Goal: Information Seeking & Learning: Learn about a topic

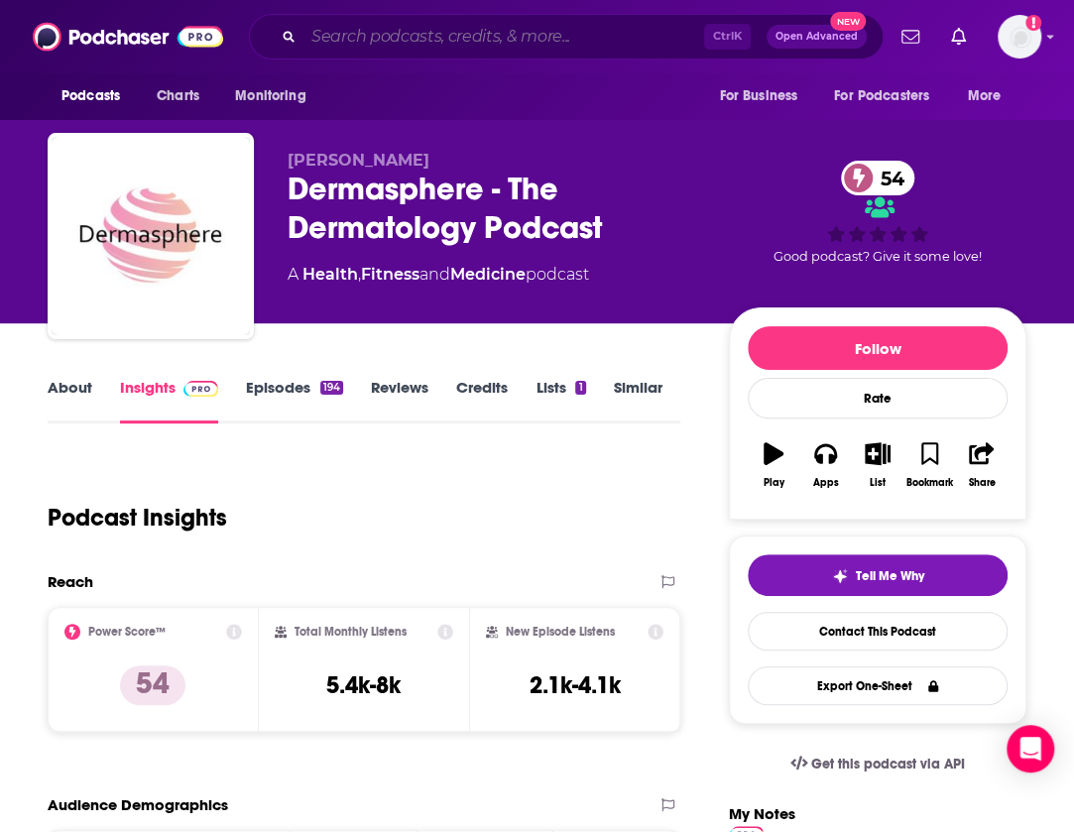
click at [557, 29] on input "Search podcasts, credits, & more..." at bounding box center [503, 37] width 401 height 32
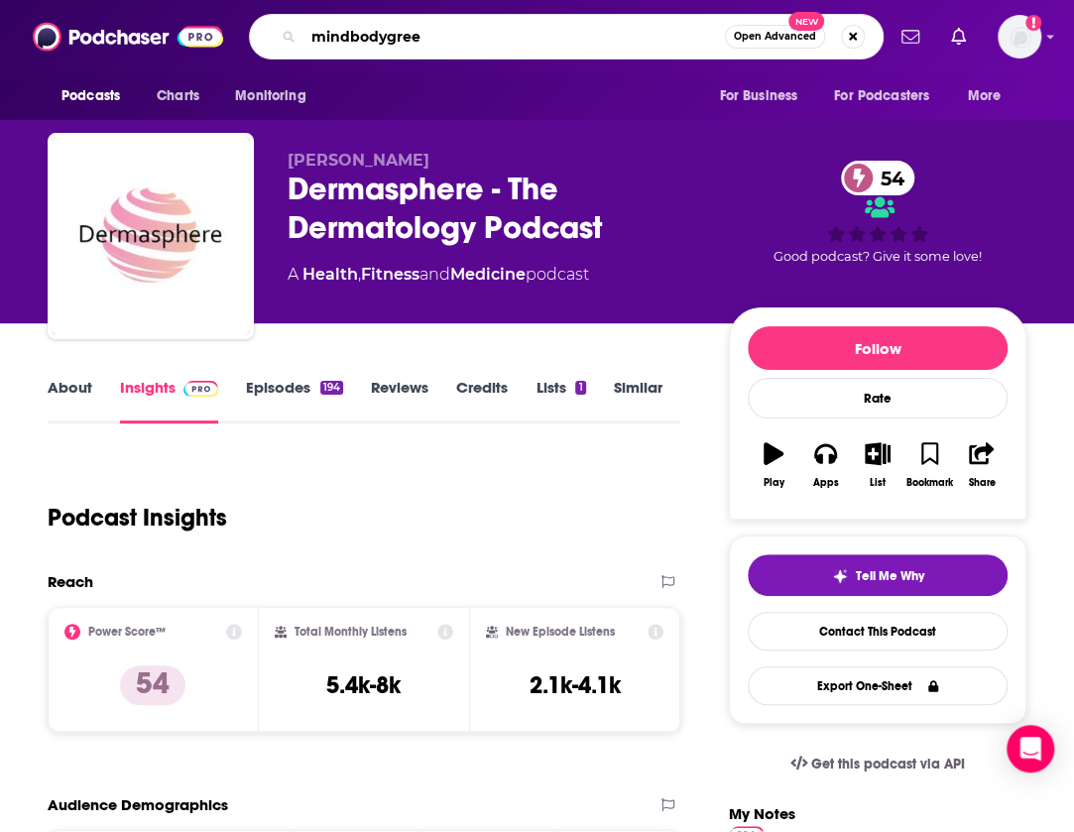
type input "mindbodygreen"
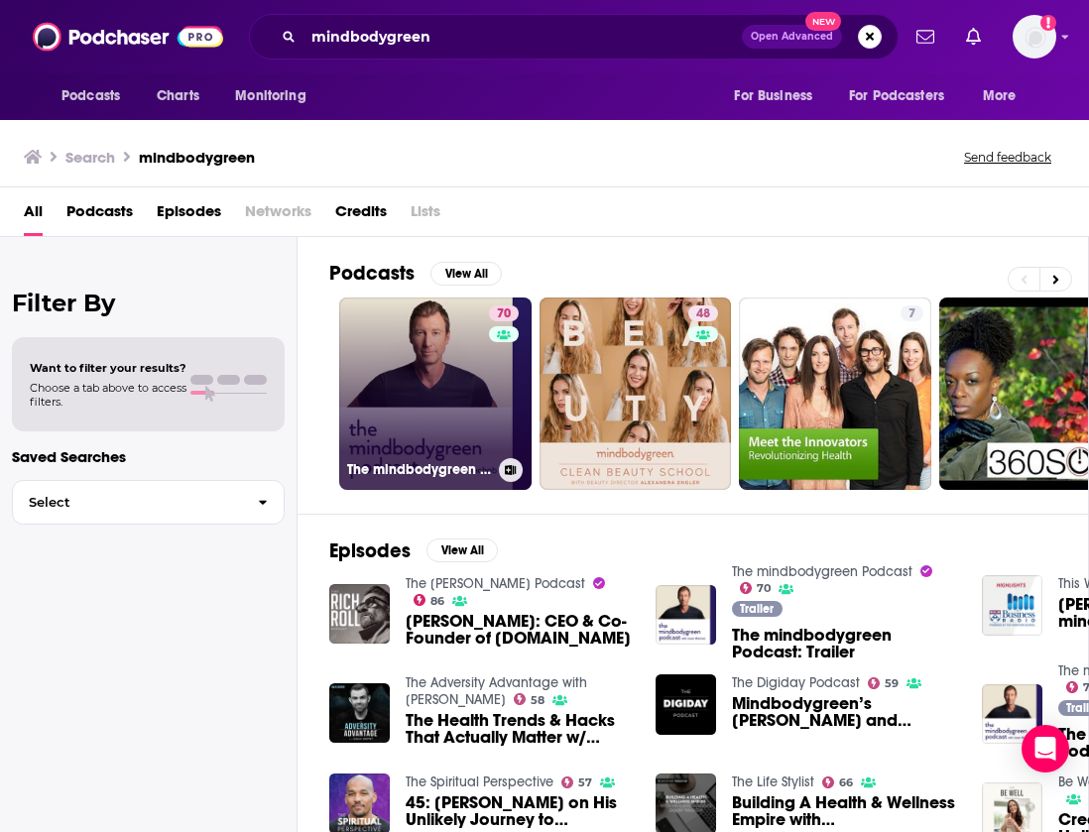
click at [409, 334] on link "70 The mindbodygreen Podcast" at bounding box center [435, 394] width 192 height 192
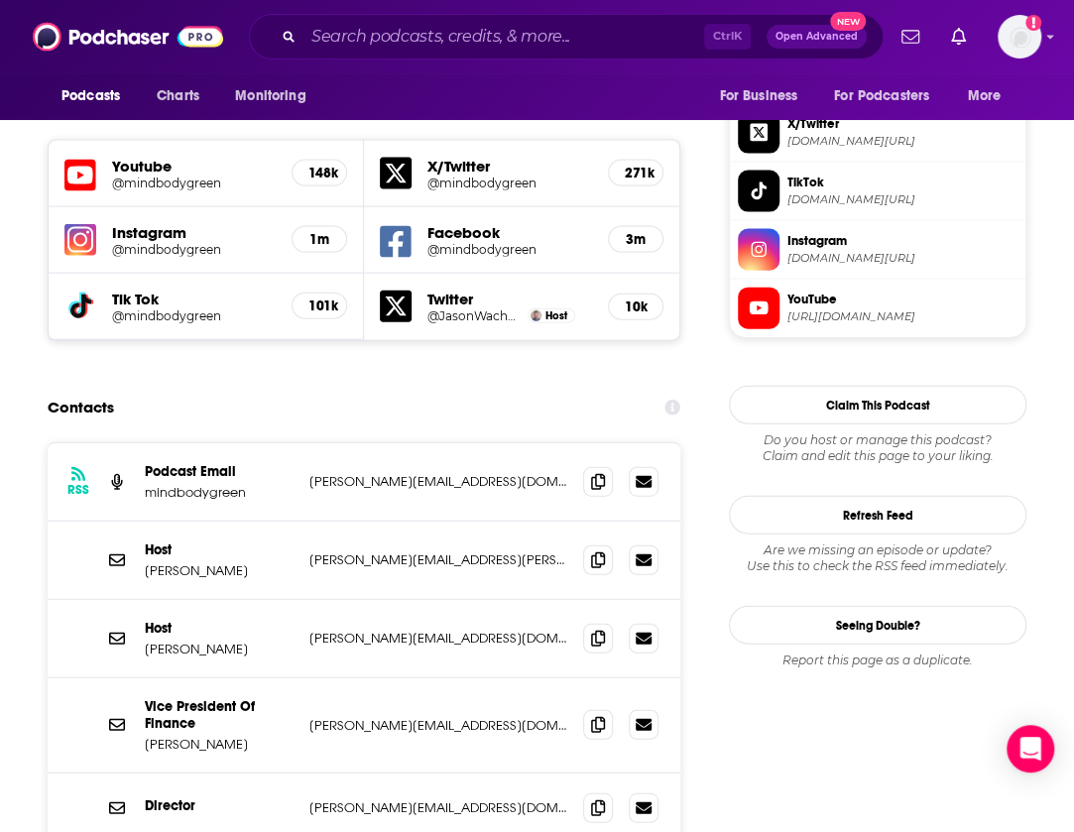
scroll to position [1756, 0]
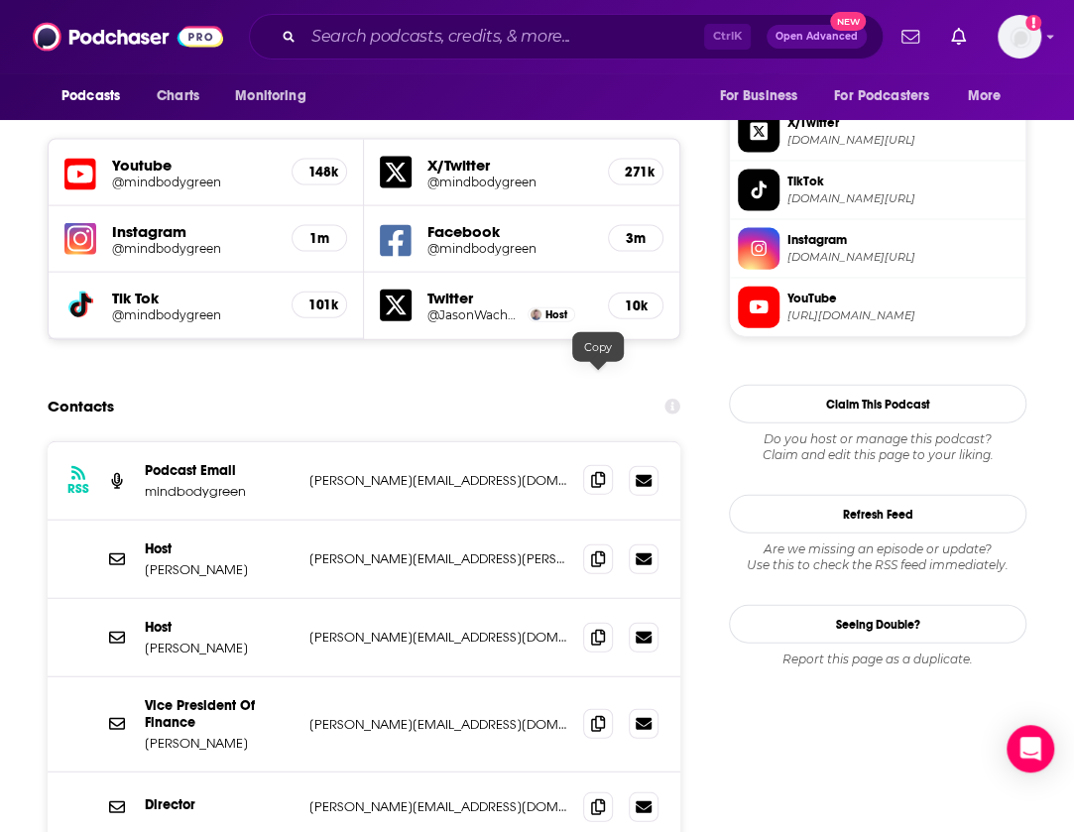
click at [597, 472] on icon at bounding box center [598, 480] width 14 height 16
click at [601, 550] on icon at bounding box center [598, 558] width 14 height 16
click at [599, 26] on input "Search podcasts, credits, & more..." at bounding box center [503, 37] width 401 height 32
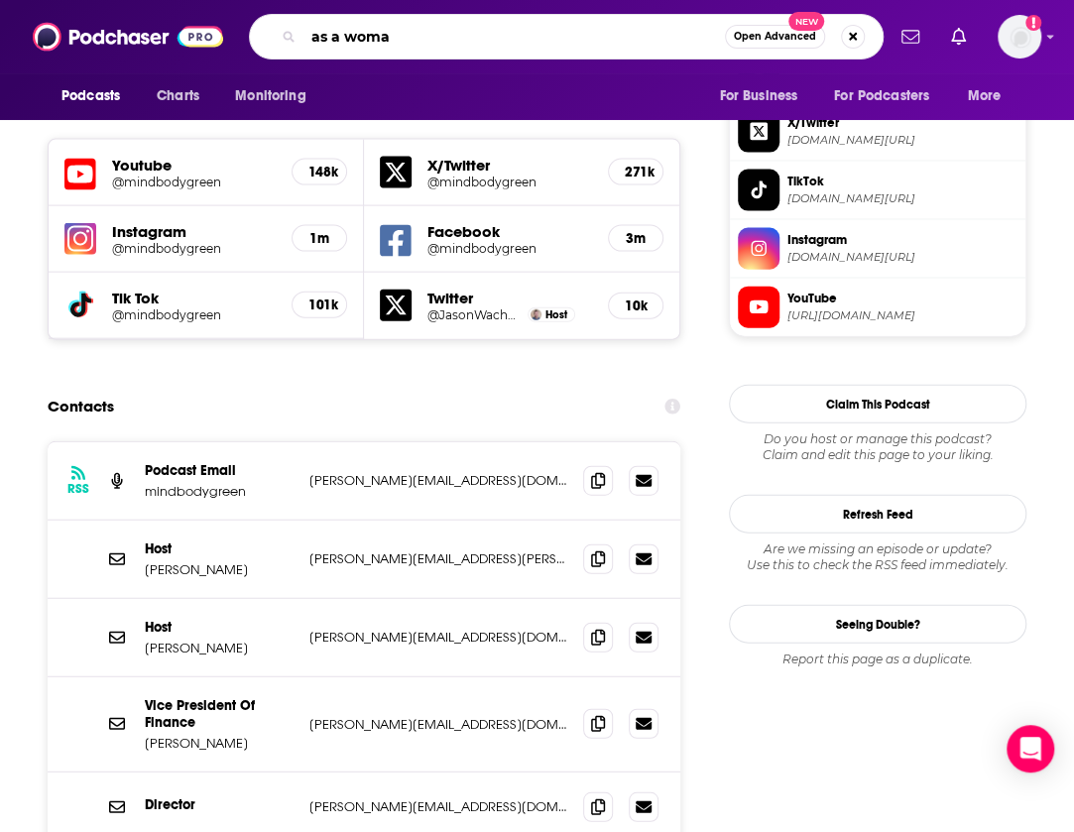
type input "as a woman"
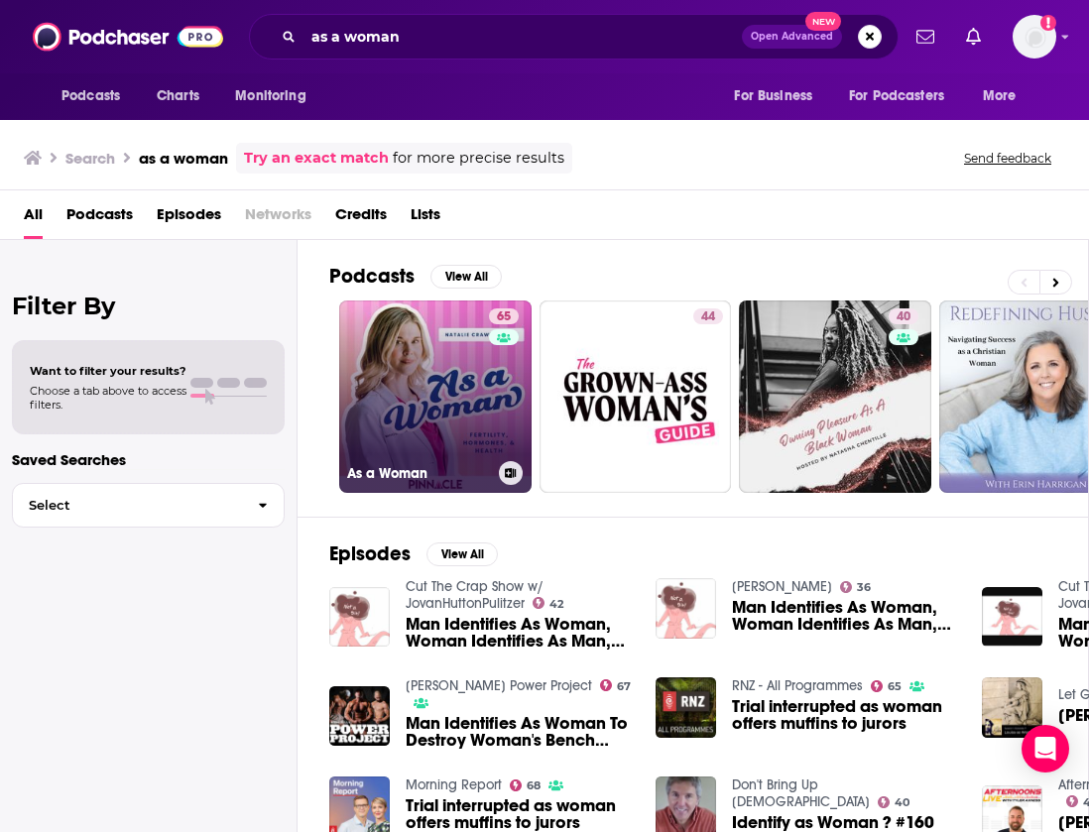
click at [469, 390] on link "65 As a Woman" at bounding box center [435, 397] width 192 height 192
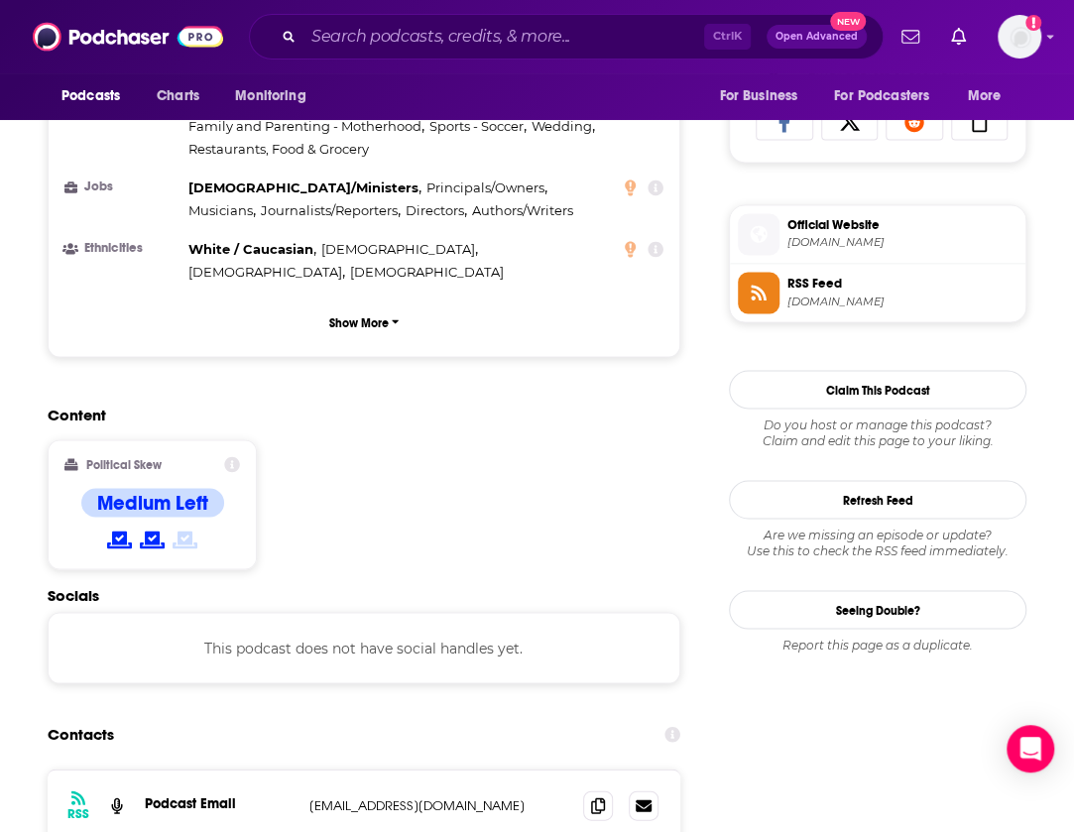
scroll to position [1512, 0]
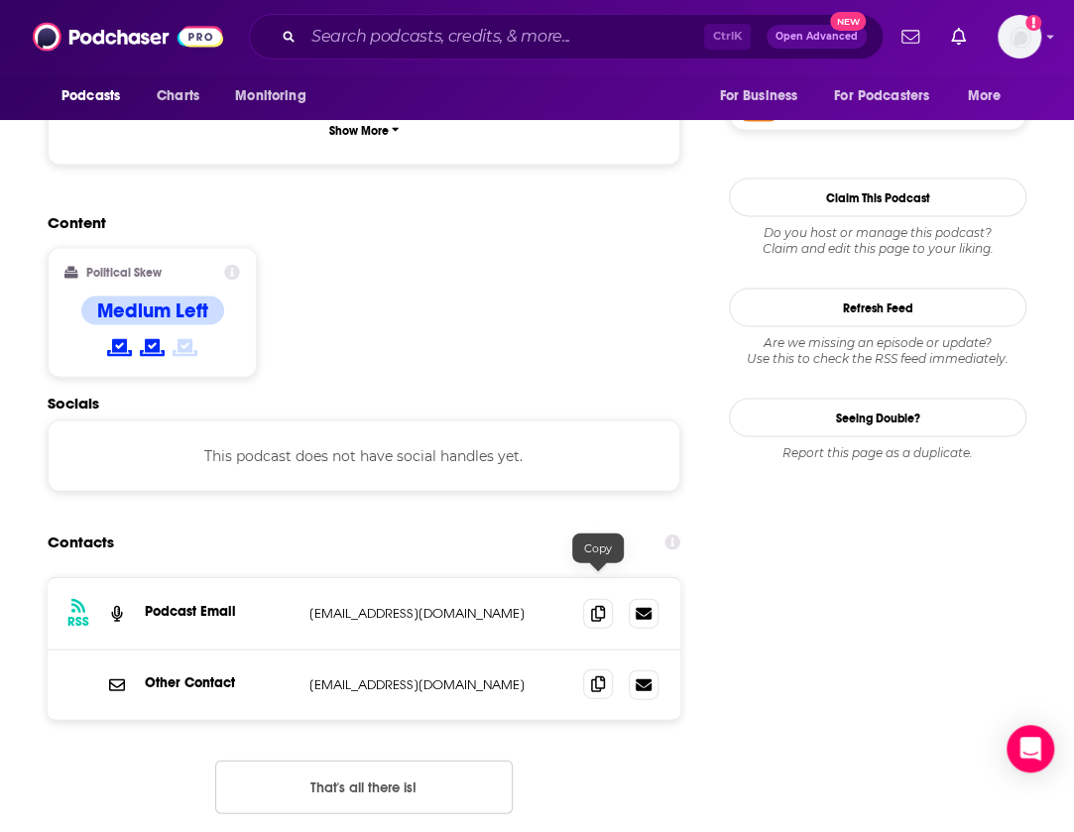
click at [595, 675] on icon at bounding box center [598, 683] width 14 height 16
click at [585, 40] on input "Search podcasts, credits, & more..." at bounding box center [503, 37] width 401 height 32
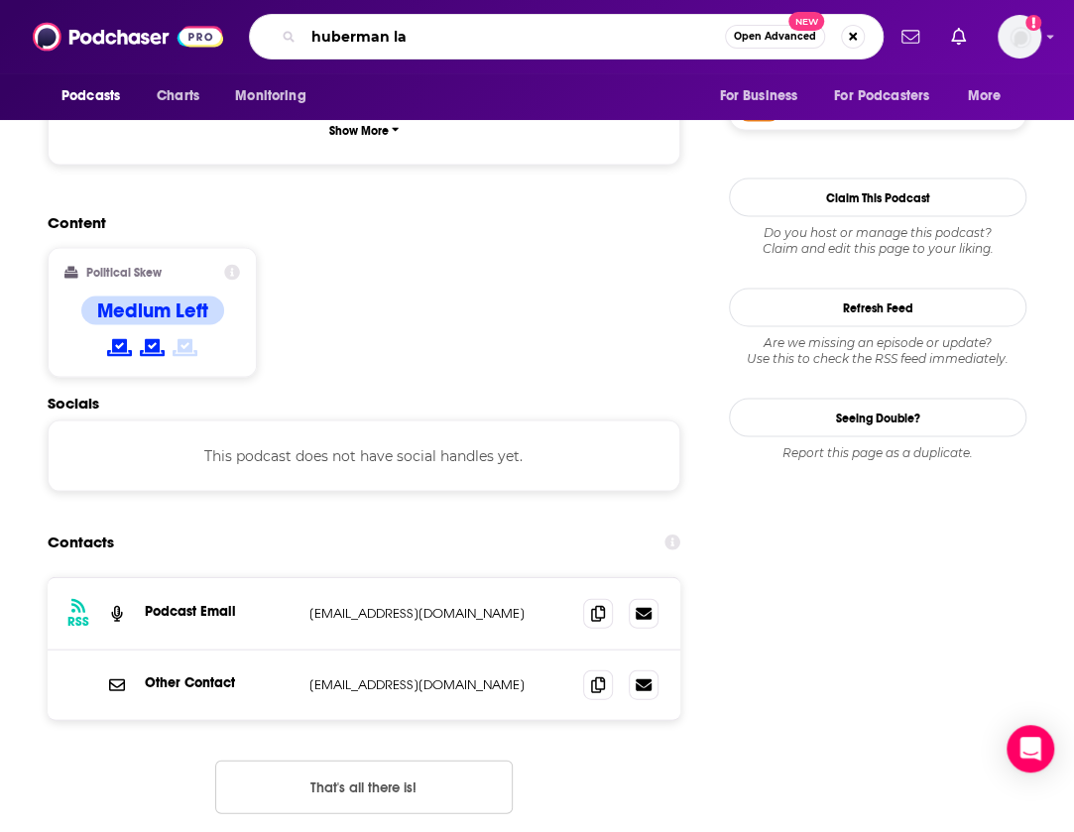
type input "huberman lab"
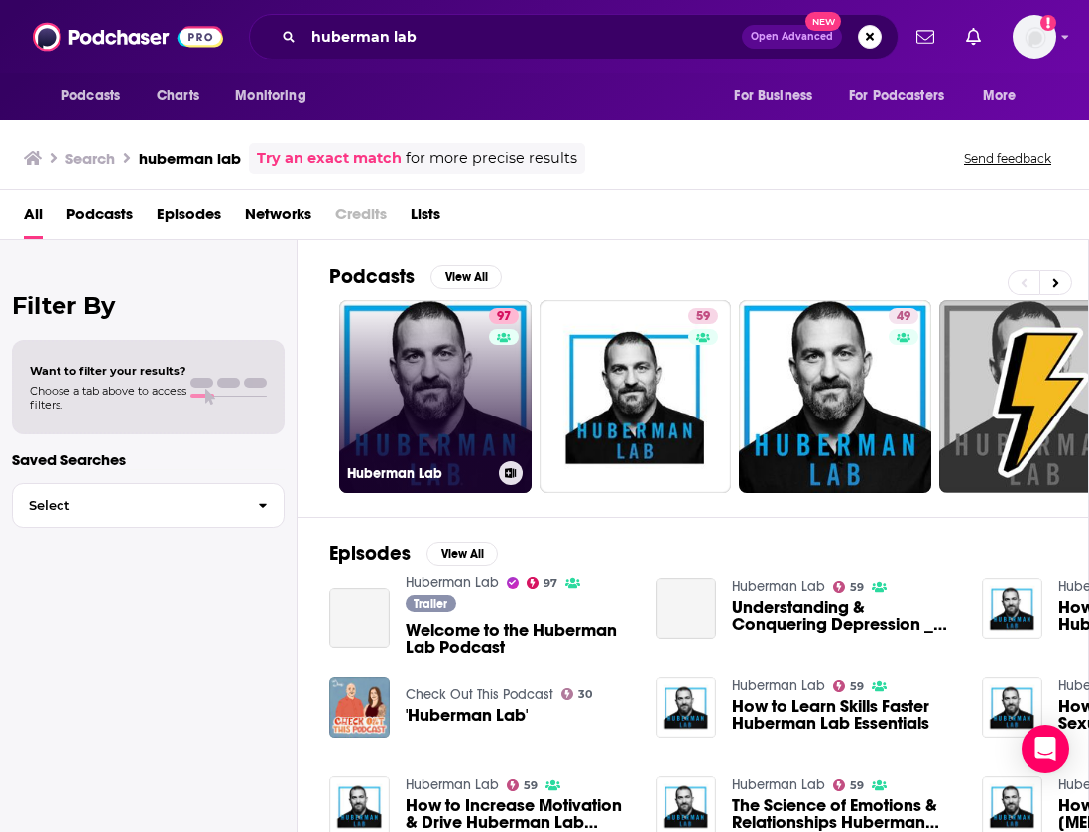
click at [463, 350] on link "97 Huberman Lab" at bounding box center [435, 397] width 192 height 192
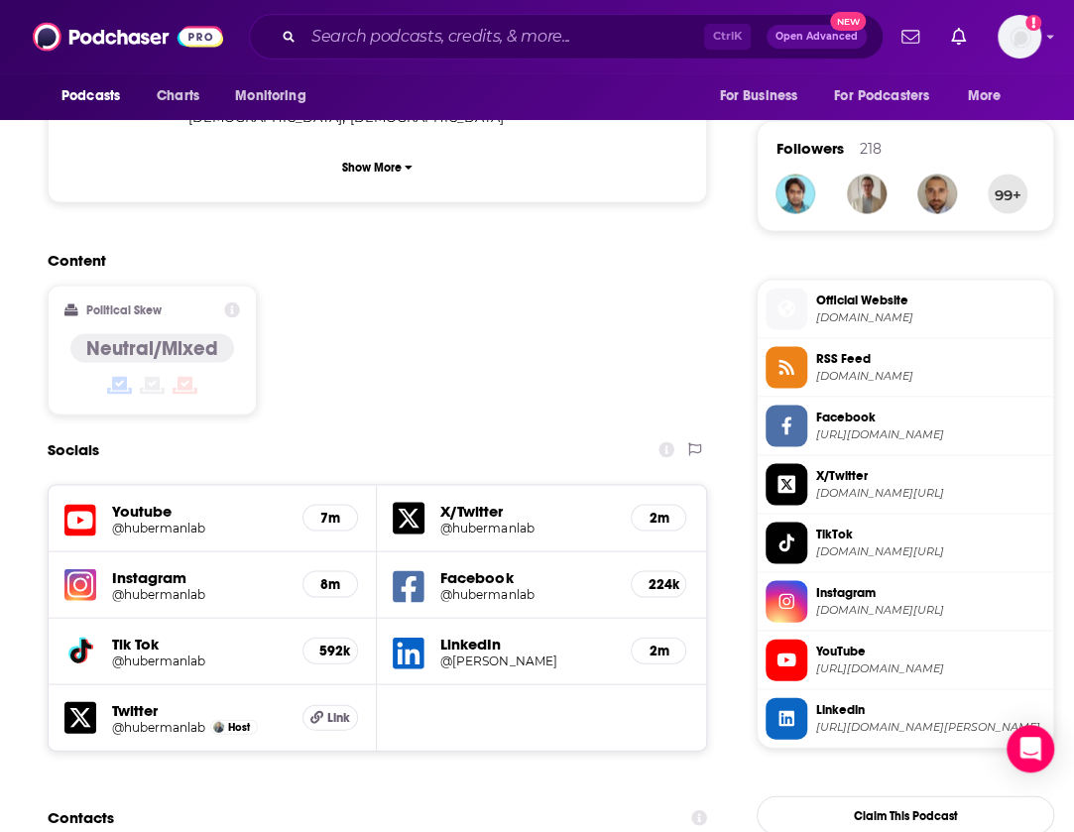
scroll to position [1701, 0]
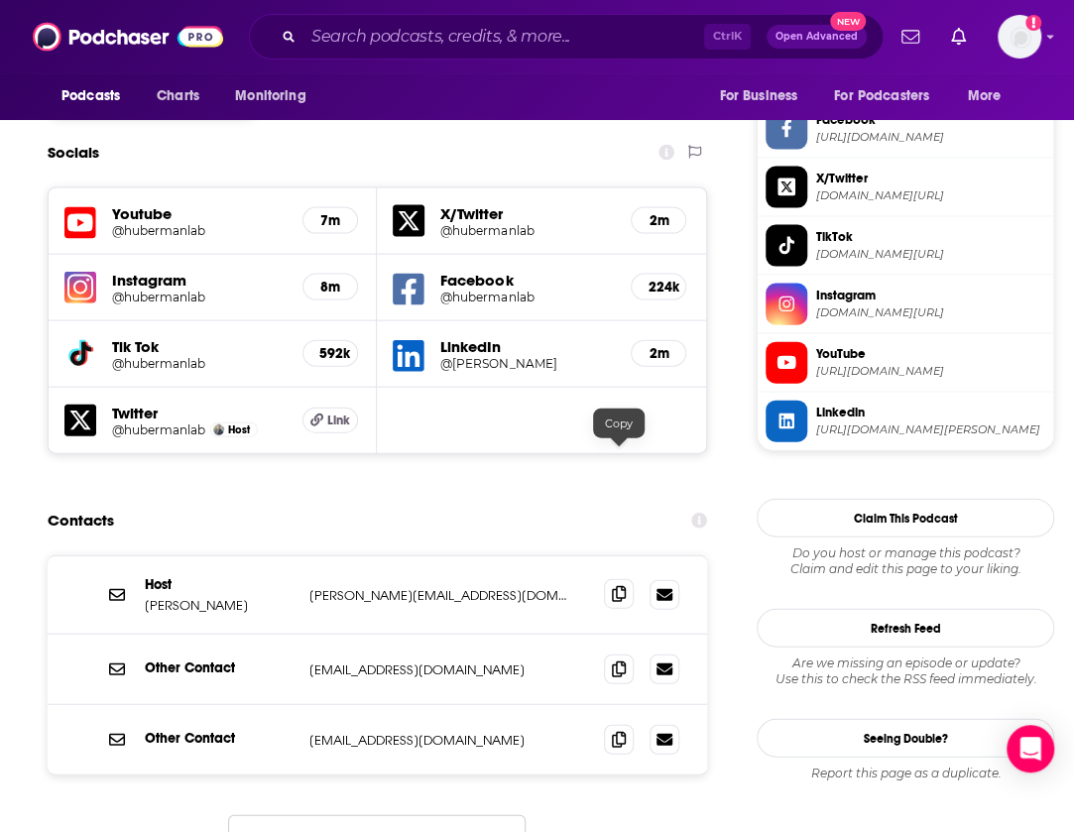
click at [621, 586] on icon at bounding box center [619, 594] width 14 height 16
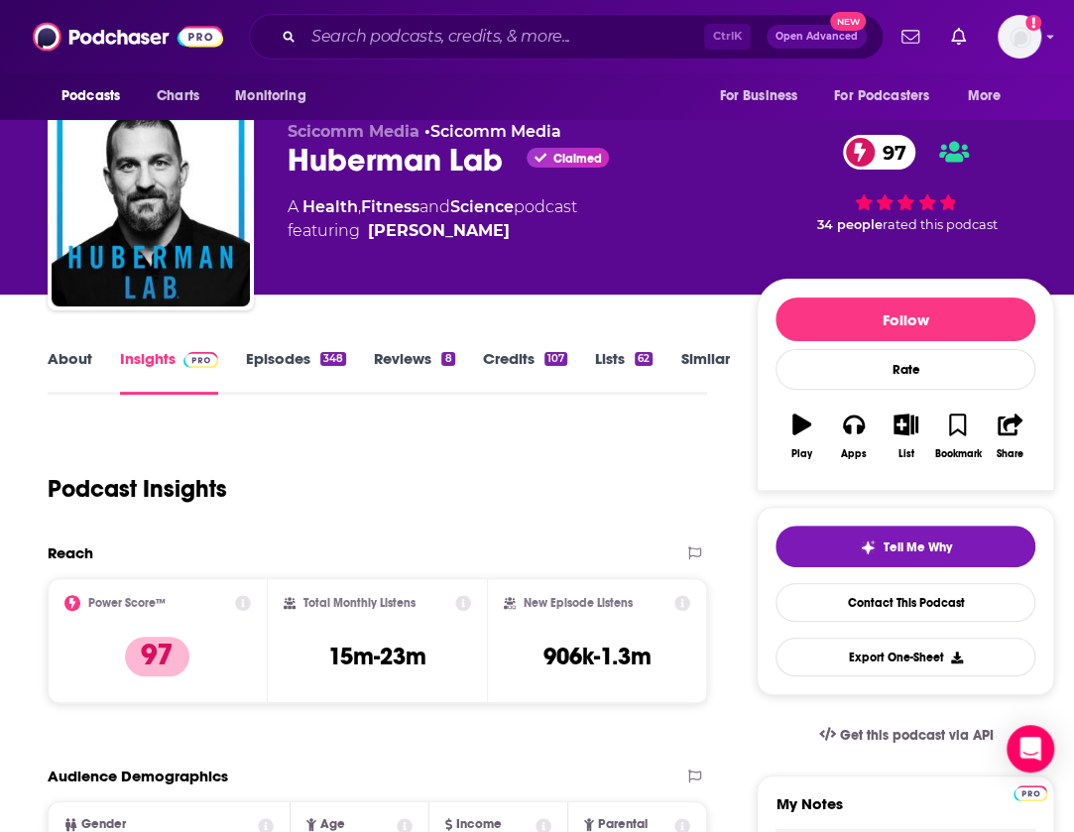
scroll to position [23, 0]
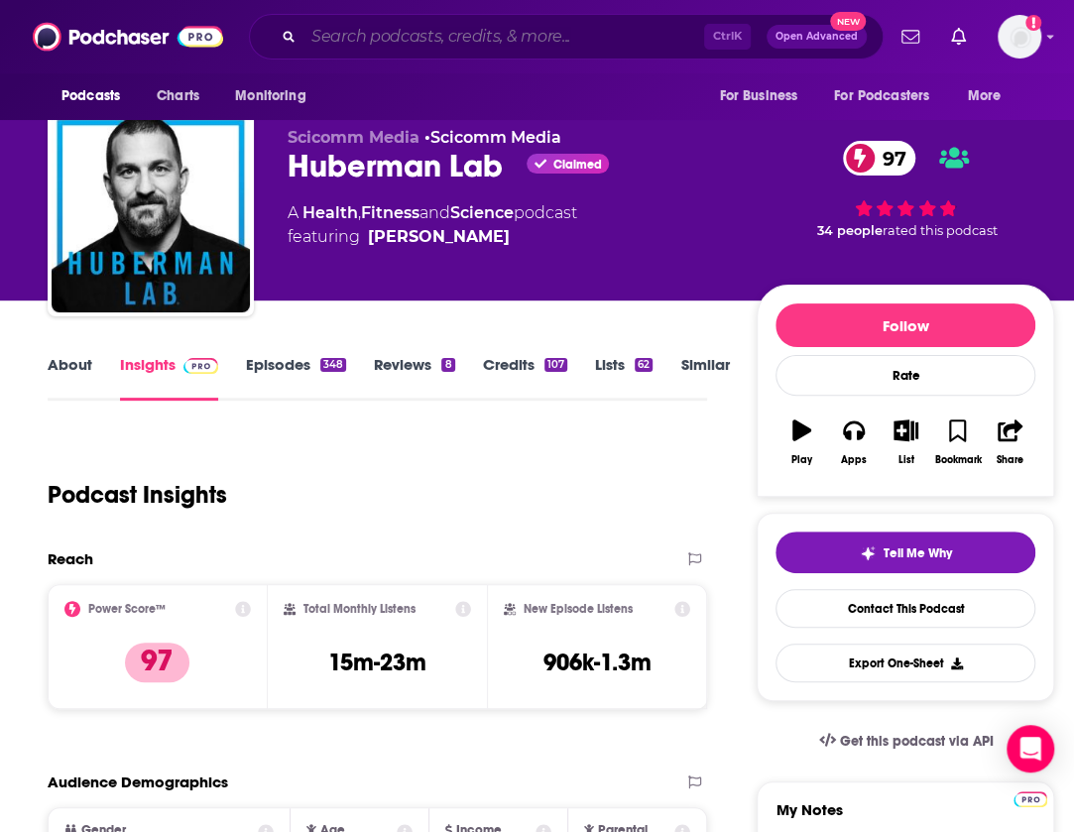
click at [588, 33] on input "Search podcasts, credits, & more..." at bounding box center [503, 37] width 401 height 32
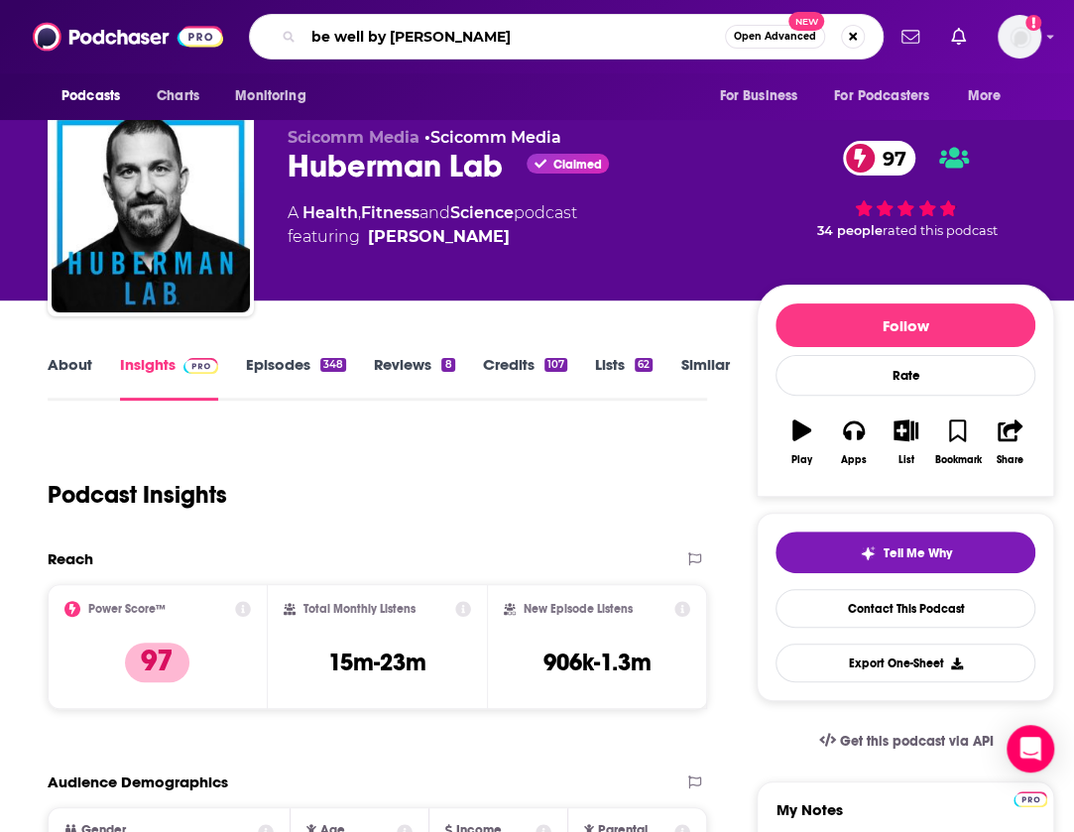
type input "be well by [PERSON_NAME]"
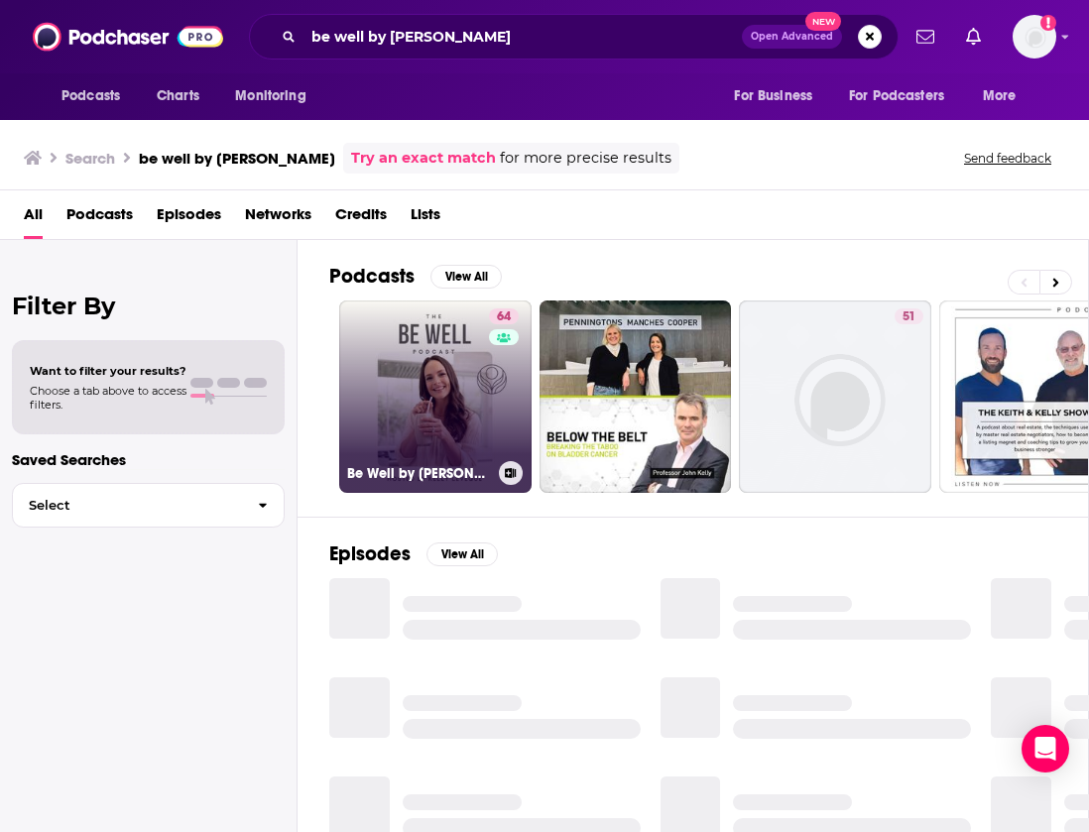
drag, startPoint x: 467, startPoint y: 453, endPoint x: 422, endPoint y: 458, distance: 44.9
click at [422, 461] on div "Be Well by [PERSON_NAME]" at bounding box center [435, 473] width 177 height 24
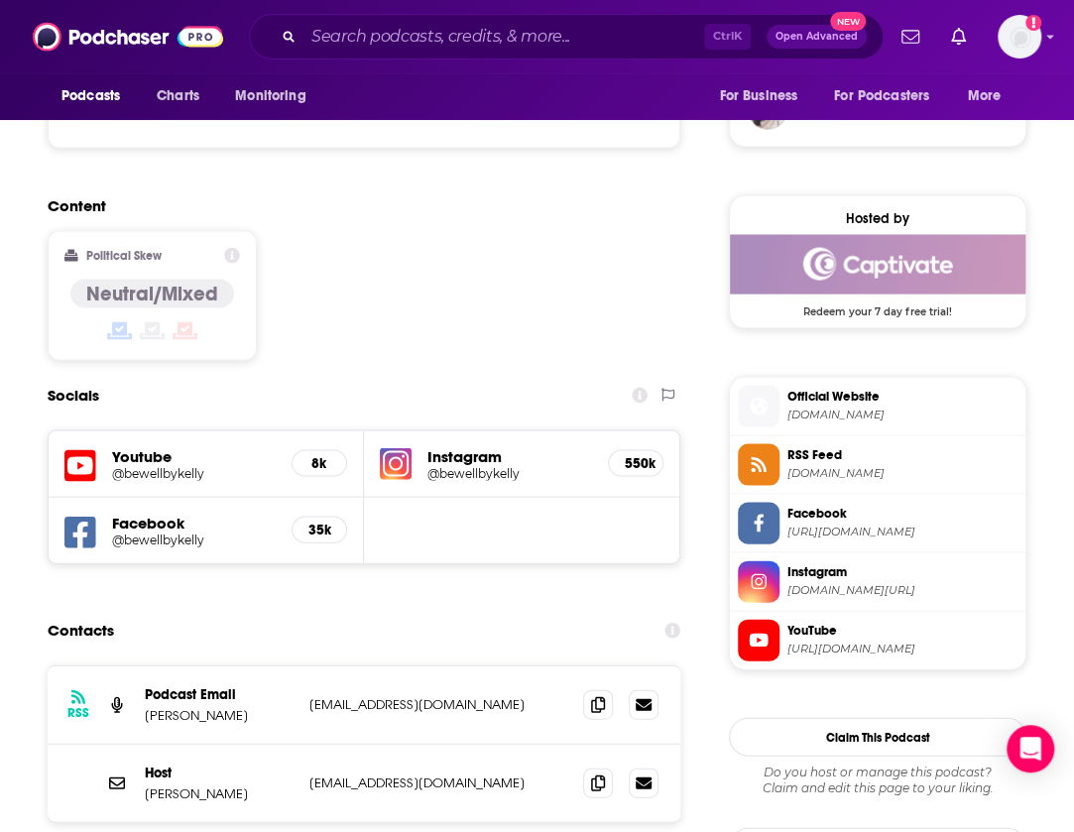
scroll to position [1490, 0]
click at [603, 694] on icon at bounding box center [598, 702] width 14 height 16
click at [617, 41] on input "Search podcasts, credits, & more..." at bounding box center [503, 37] width 401 height 32
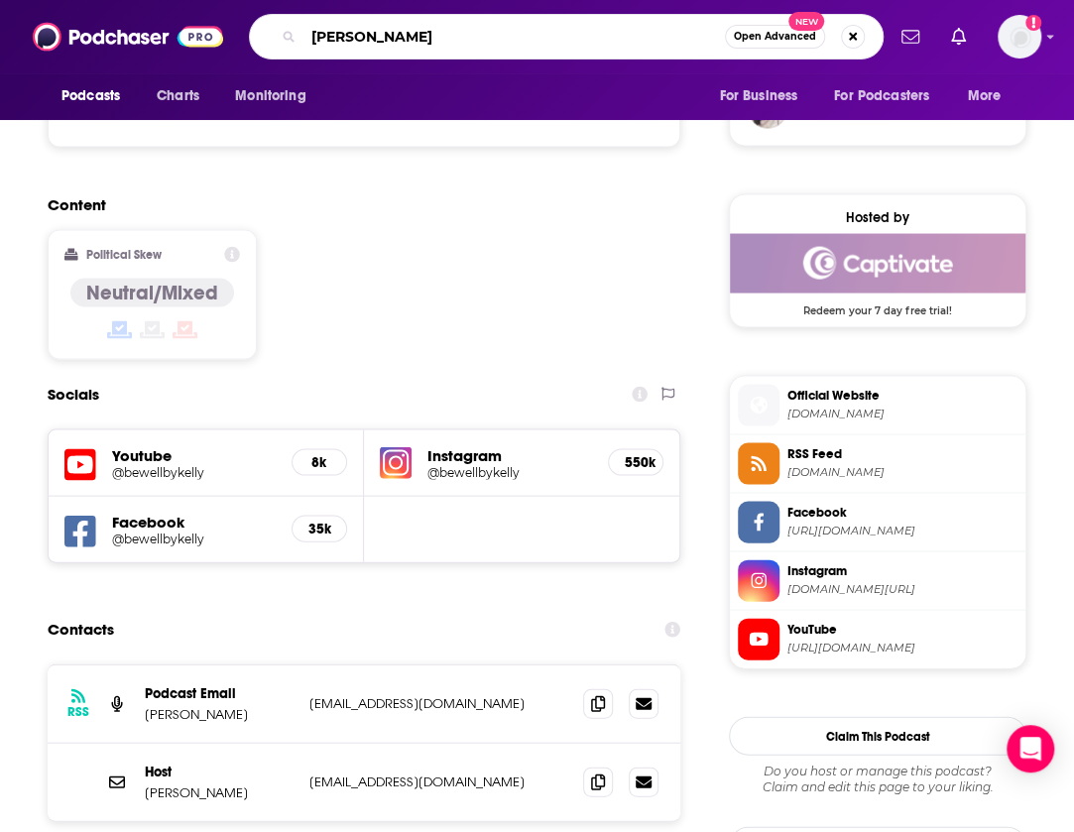
type input "[PERSON_NAME]"
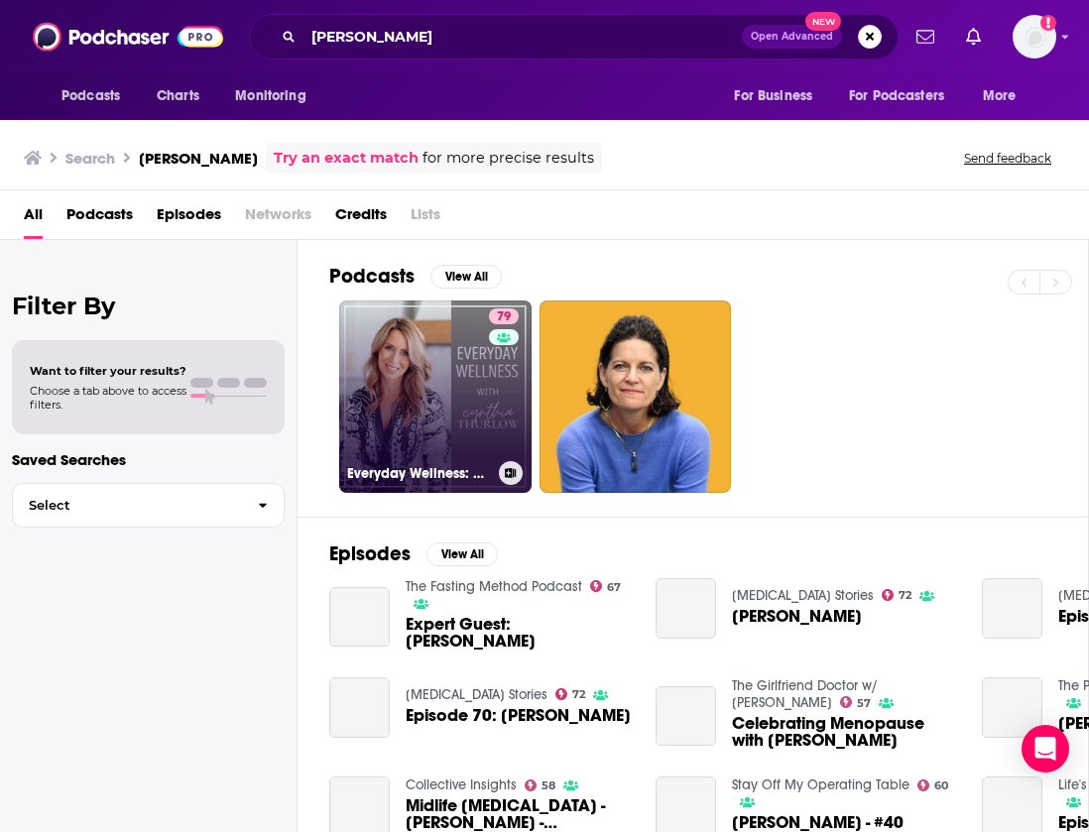
click at [468, 403] on link "79 Everyday Wellness: Midlife Hormones, Health, and Science for Women 35+" at bounding box center [435, 397] width 192 height 192
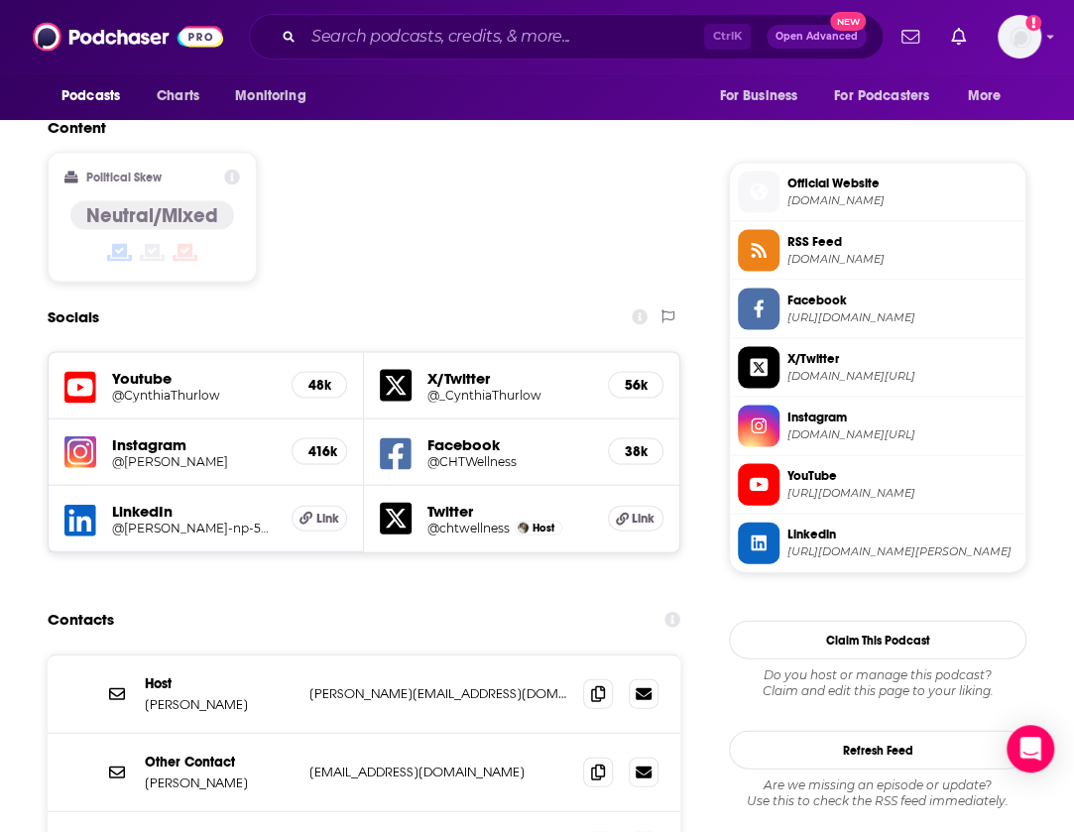
scroll to position [1575, 0]
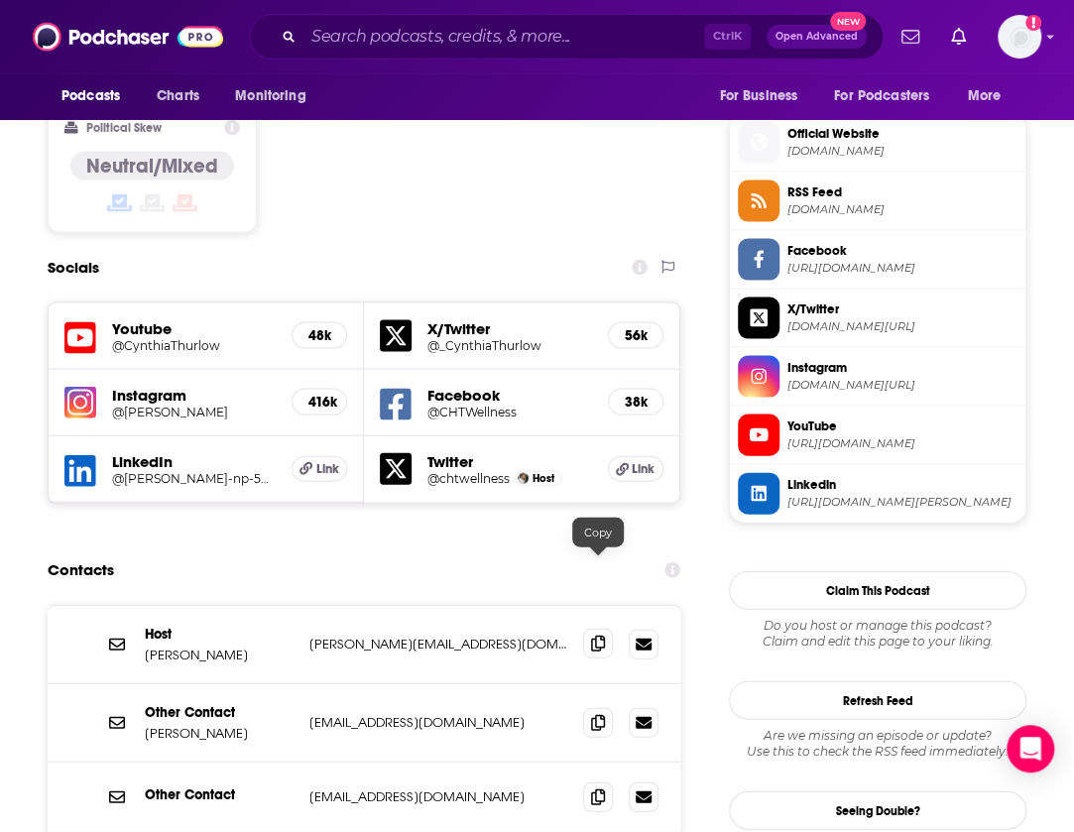
click at [607, 628] on span at bounding box center [598, 643] width 30 height 30
